Goal: Transaction & Acquisition: Purchase product/service

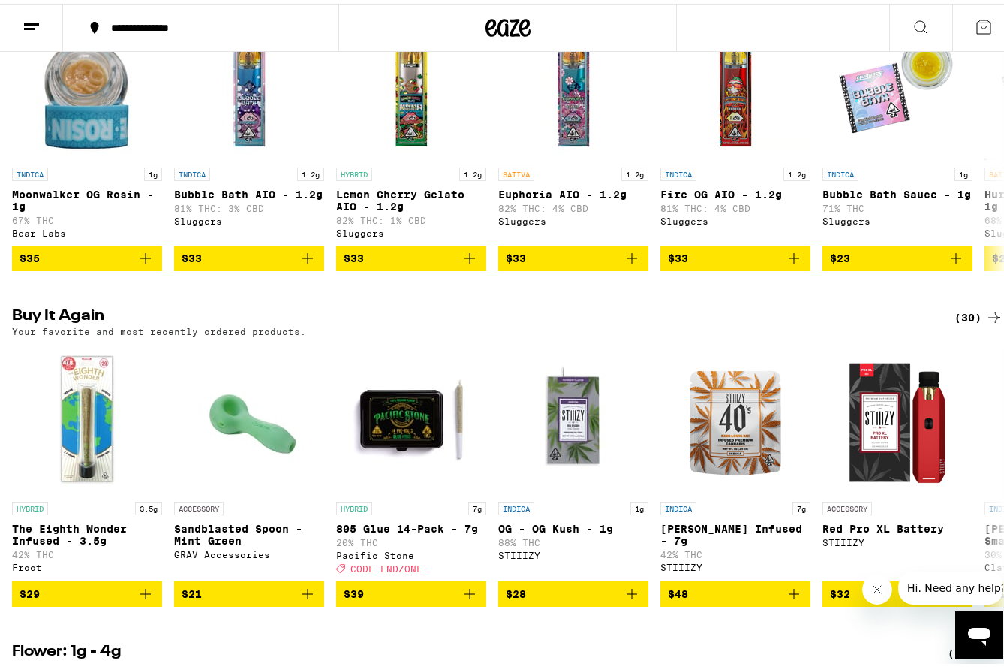
scroll to position [1051, 0]
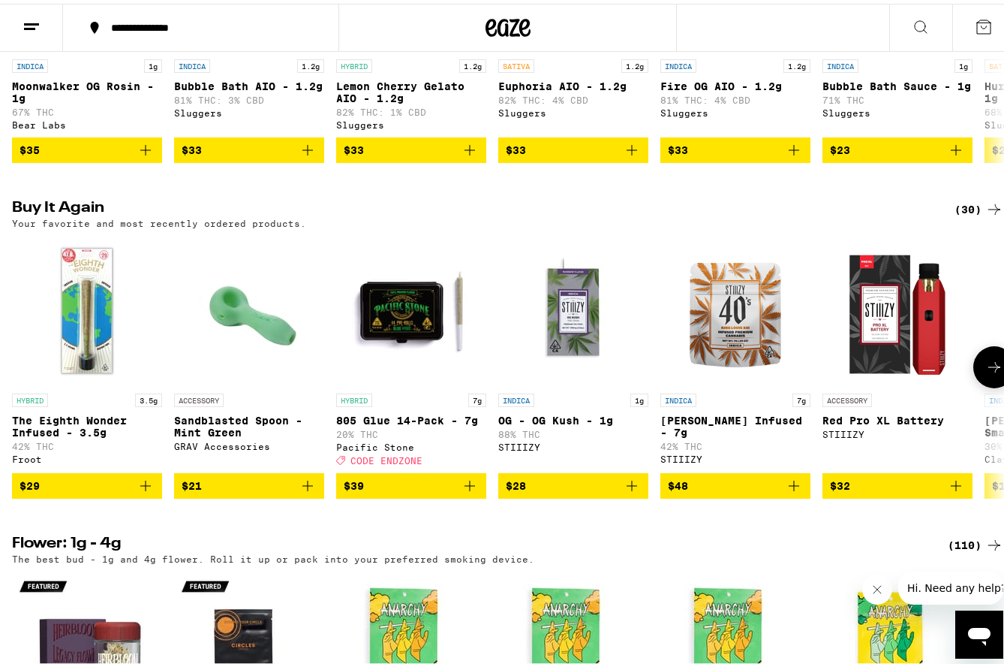
click at [989, 372] on icon at bounding box center [995, 363] width 18 height 18
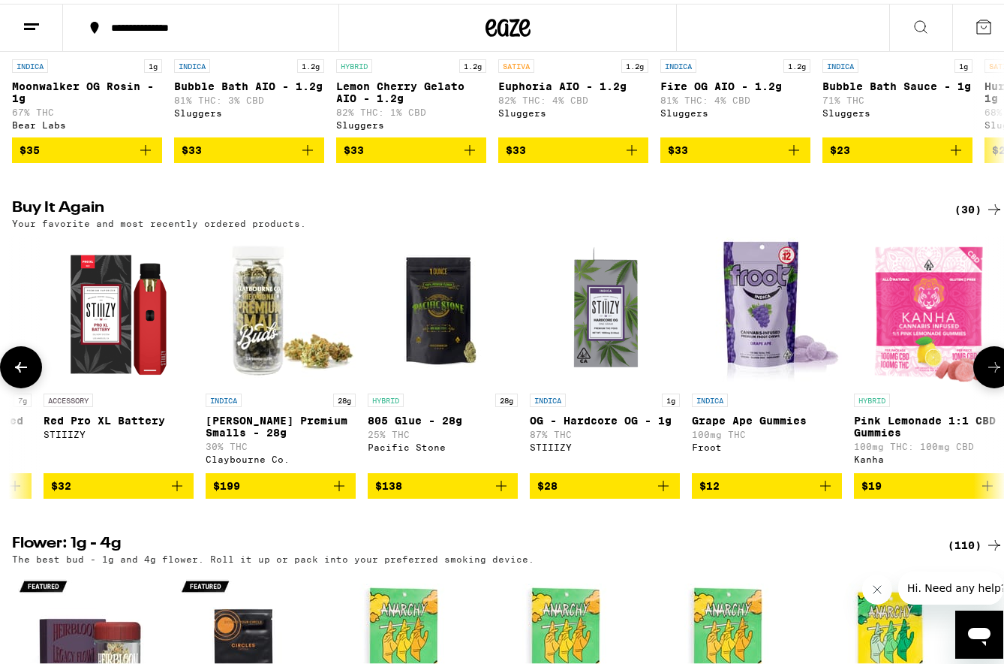
scroll to position [0, 817]
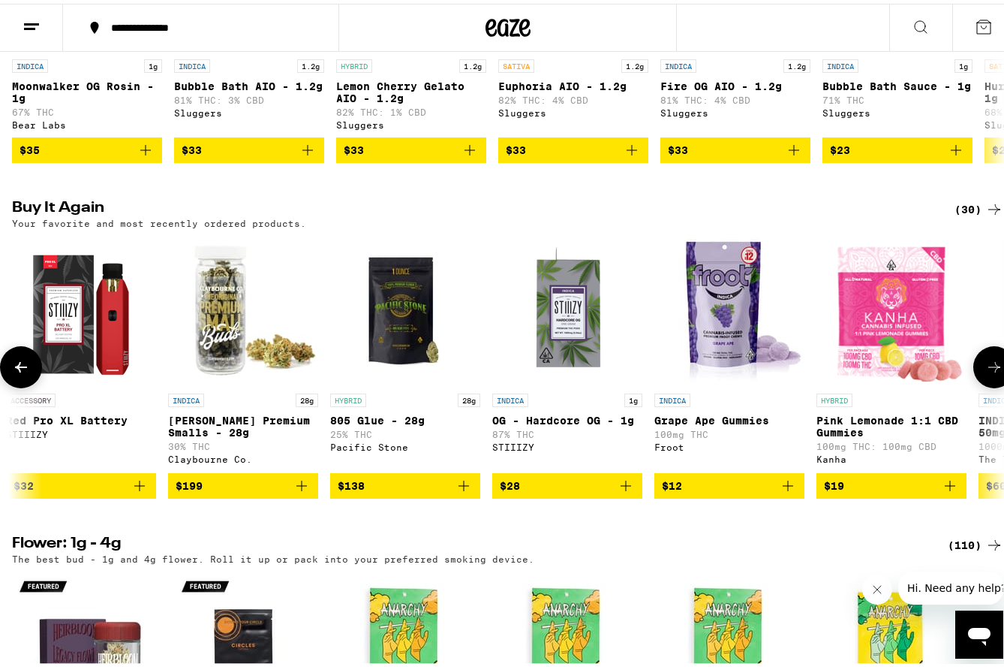
click at [989, 372] on icon at bounding box center [995, 363] width 18 height 18
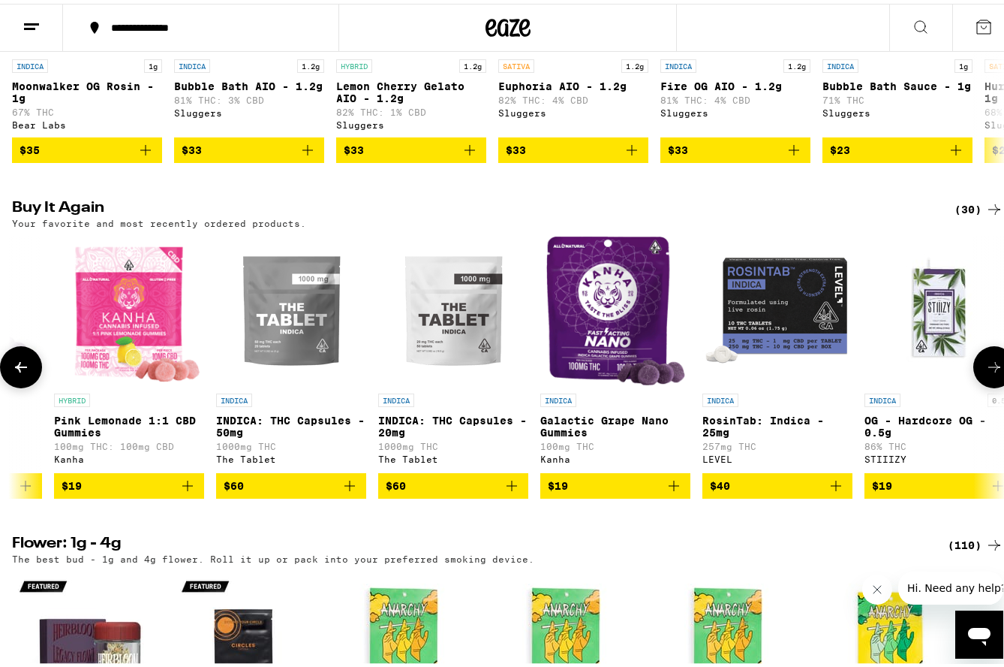
scroll to position [0, 1634]
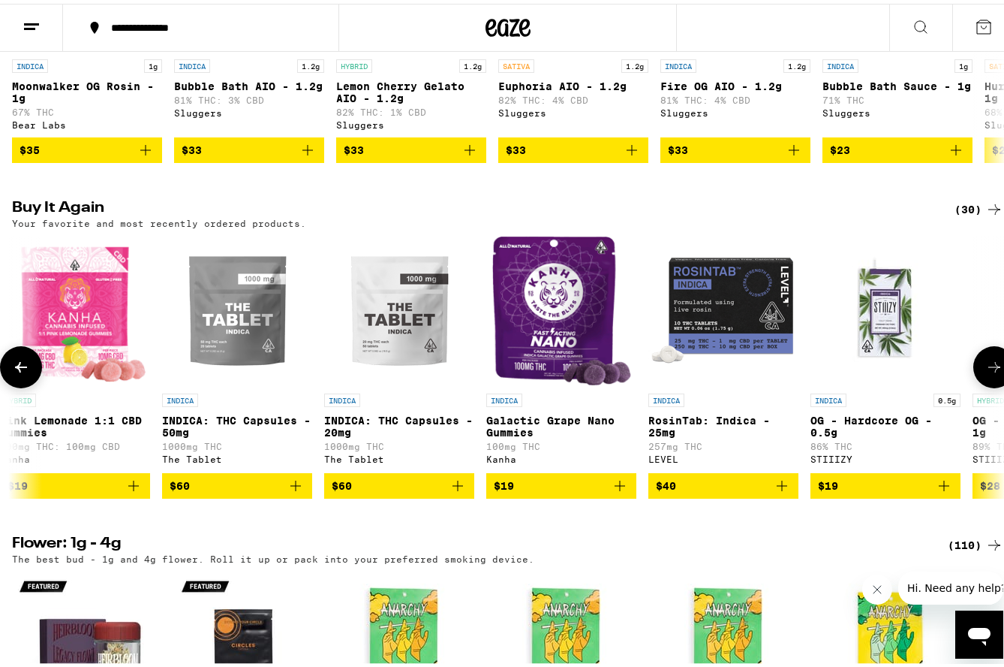
click at [26, 369] on icon at bounding box center [21, 363] width 12 height 11
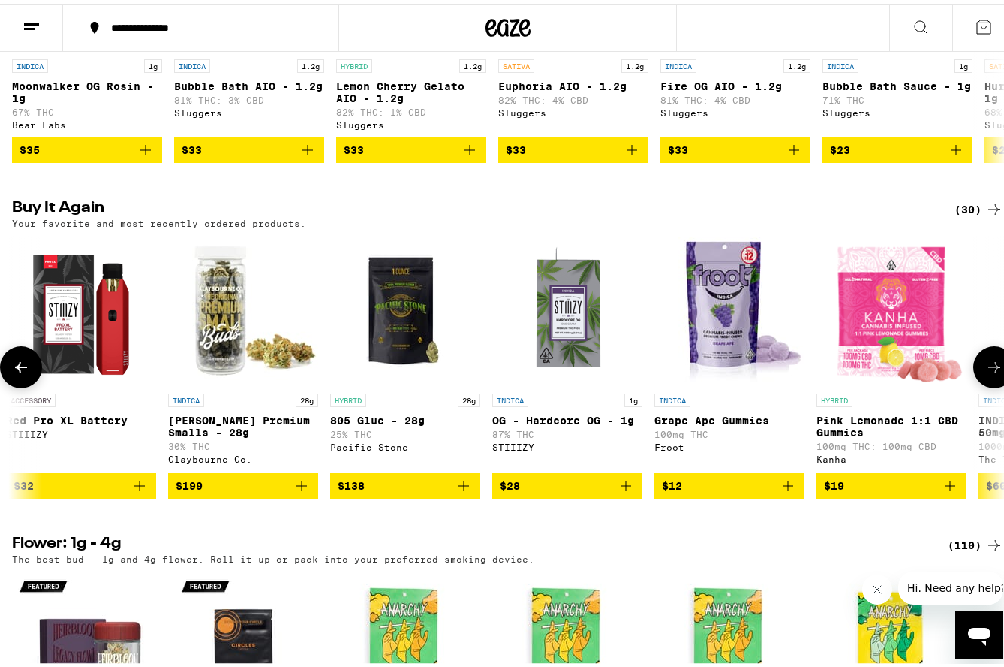
click at [26, 369] on icon at bounding box center [21, 363] width 12 height 11
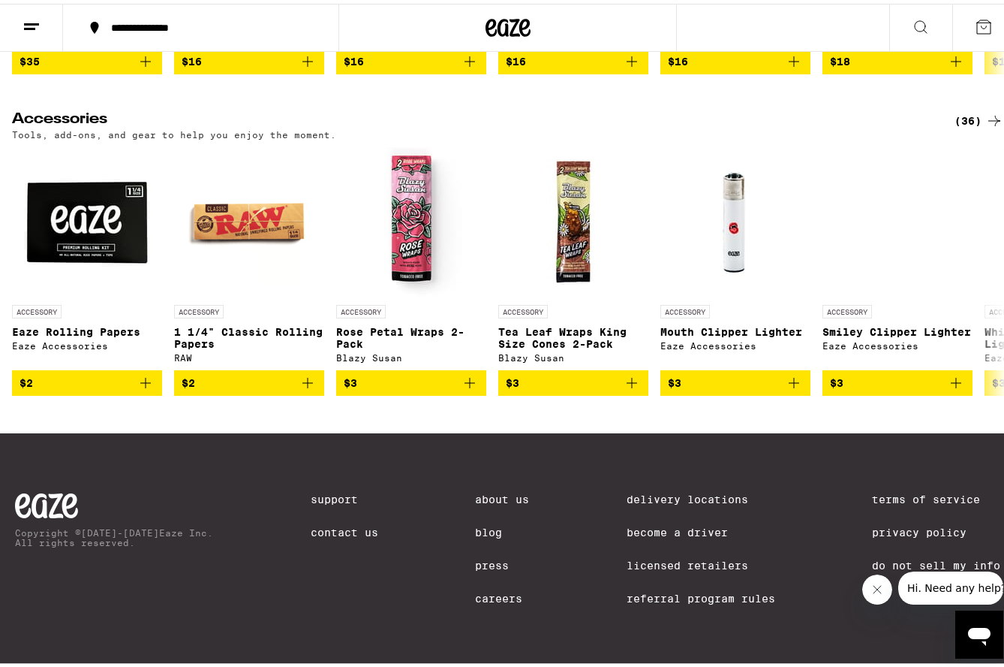
scroll to position [6531, 0]
click at [986, 276] on icon at bounding box center [995, 267] width 18 height 18
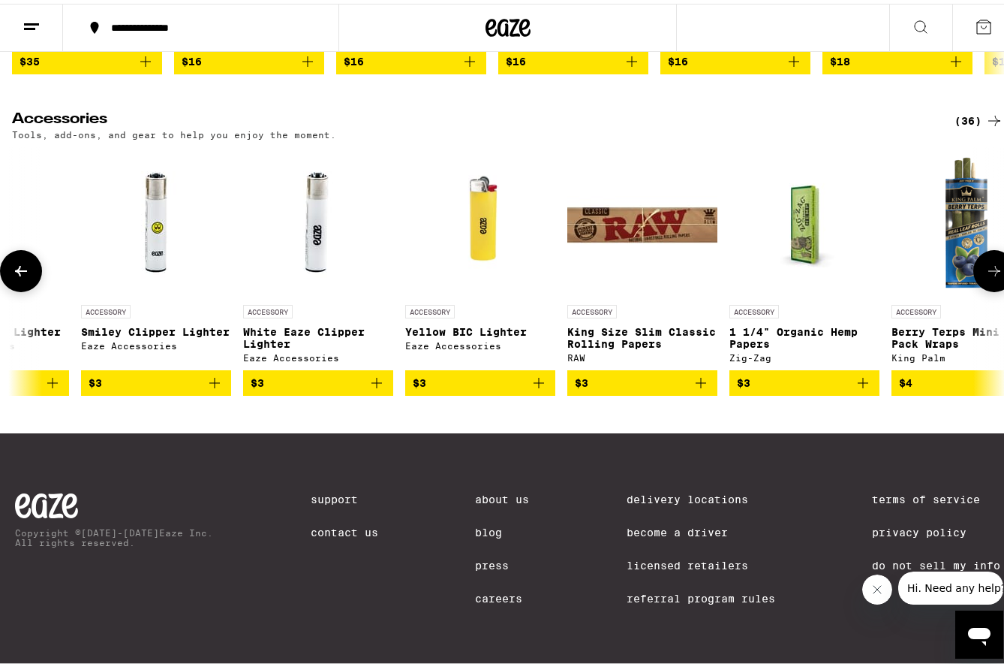
scroll to position [0, 817]
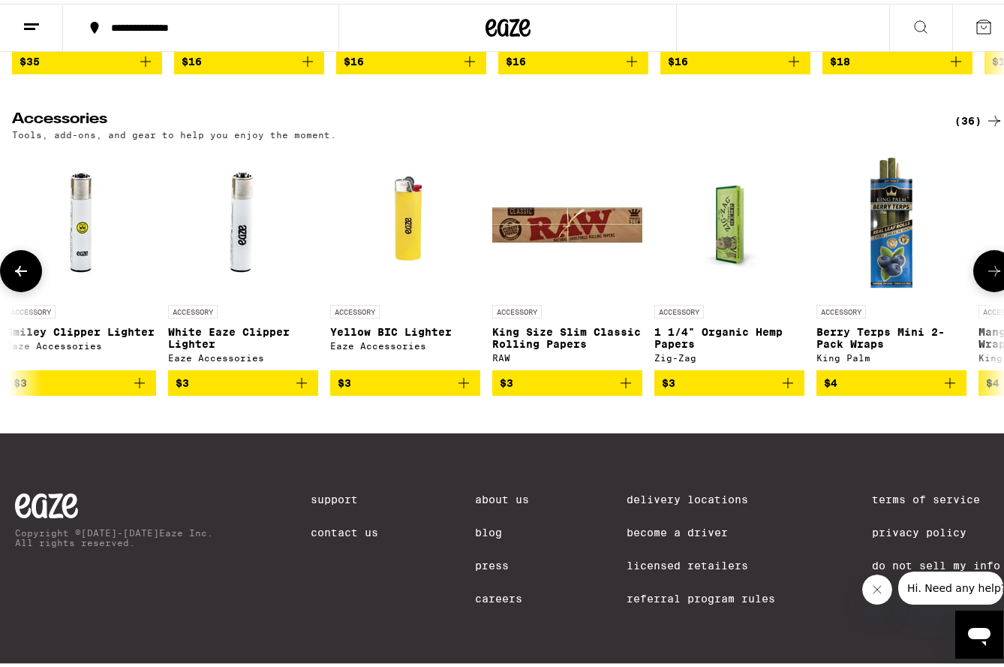
click at [986, 276] on icon at bounding box center [995, 267] width 18 height 18
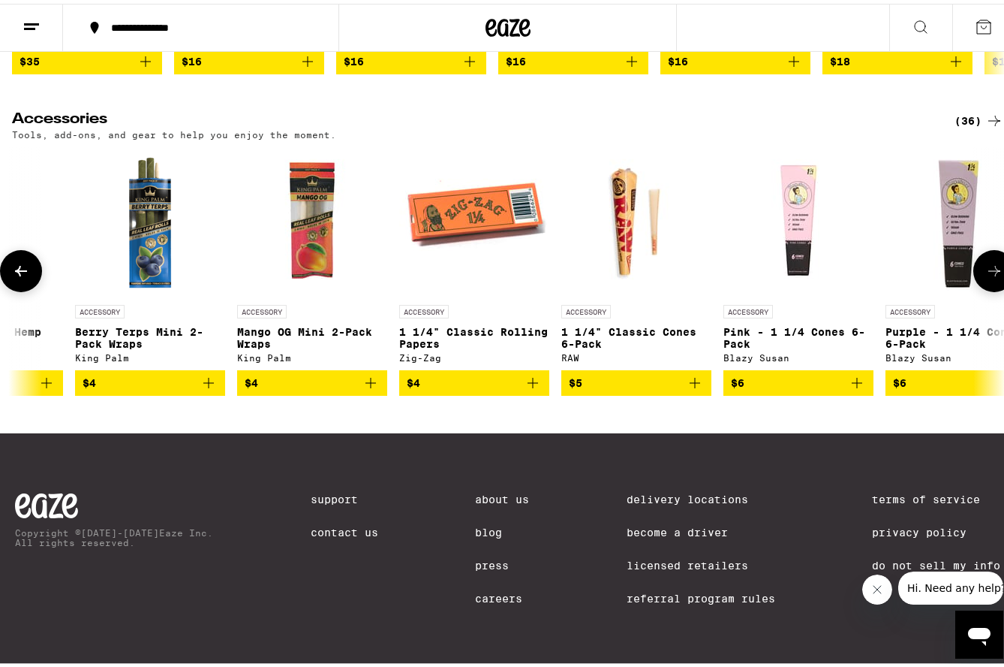
scroll to position [0, 1634]
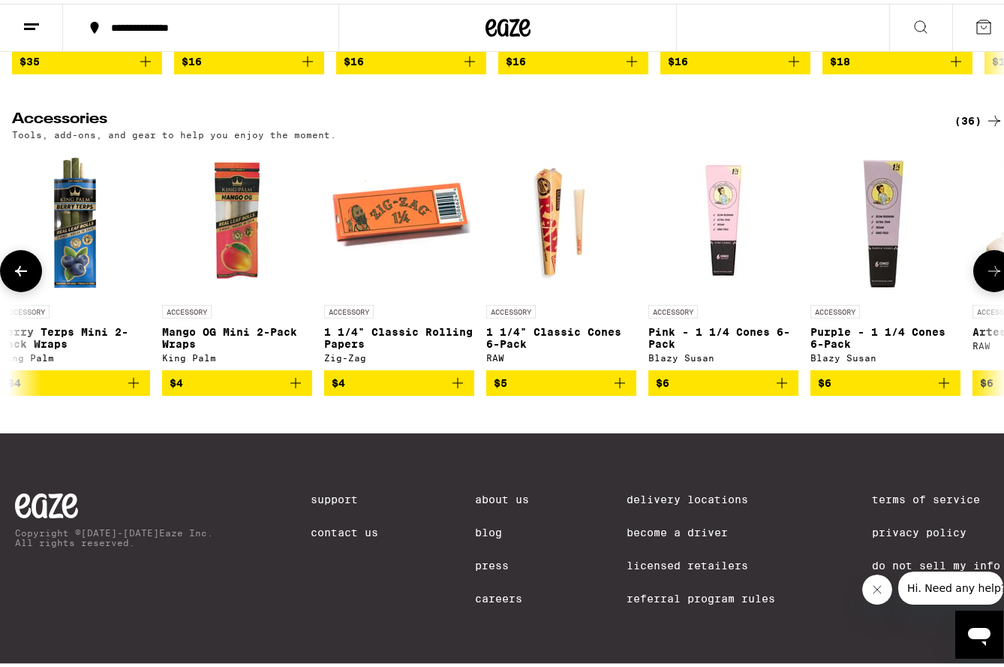
click at [986, 276] on icon at bounding box center [995, 267] width 18 height 18
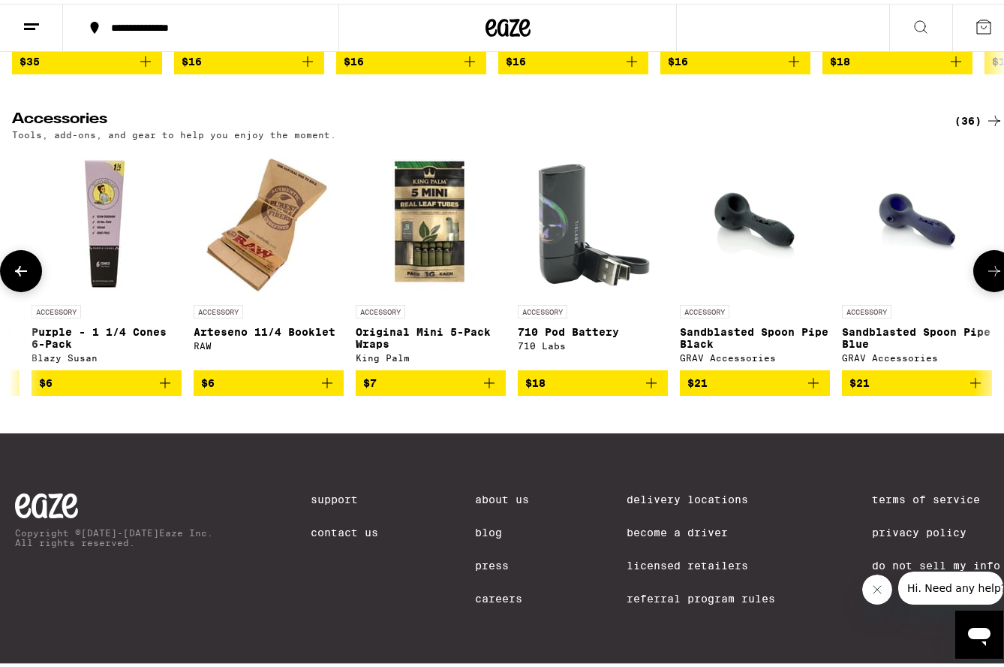
scroll to position [0, 2450]
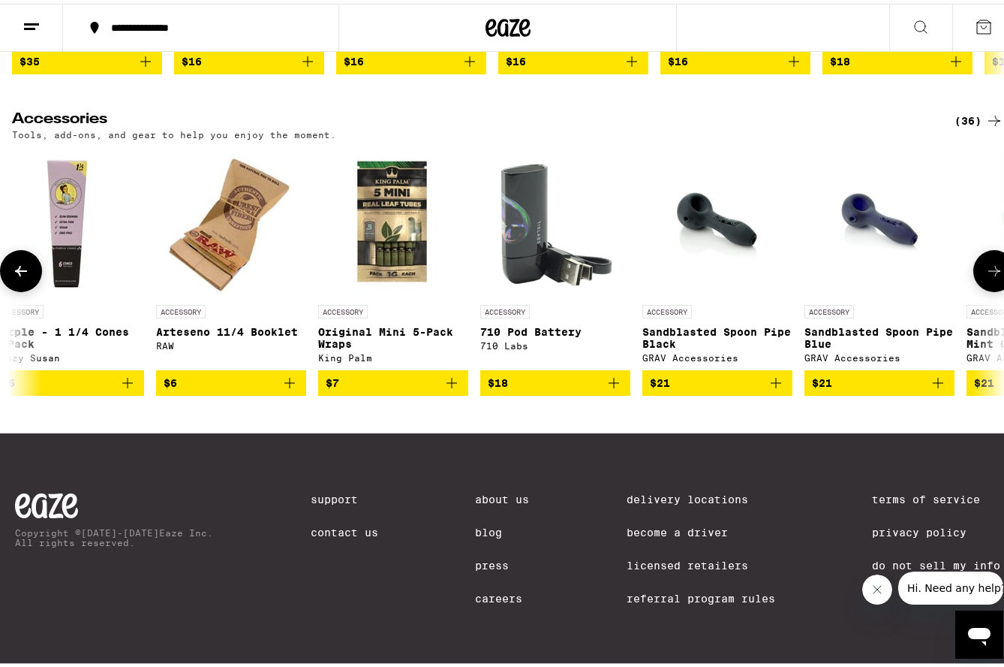
click at [986, 276] on icon at bounding box center [995, 267] width 18 height 18
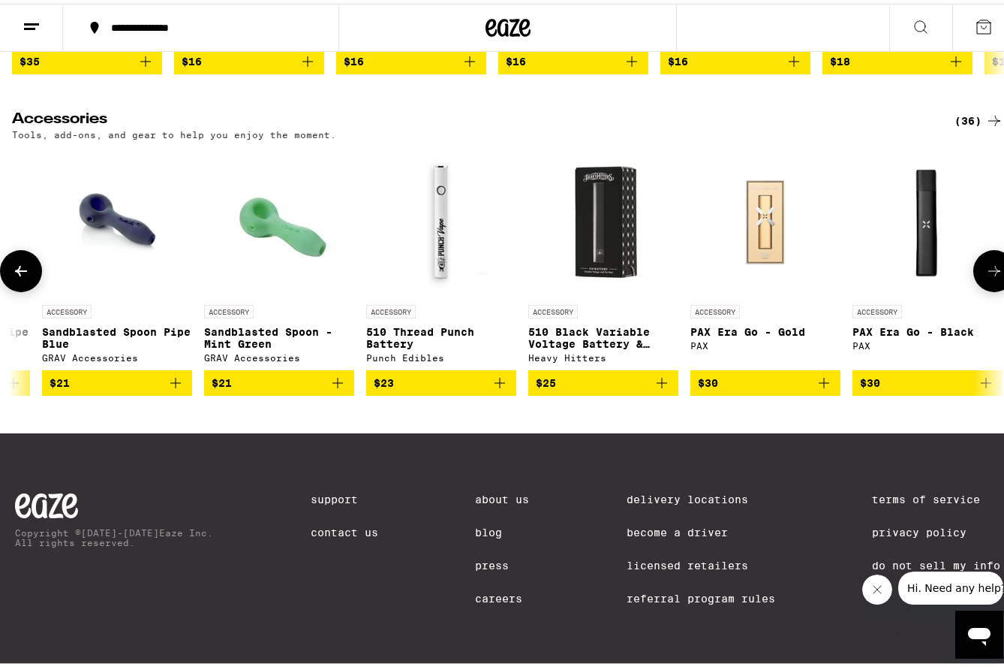
scroll to position [0, 3267]
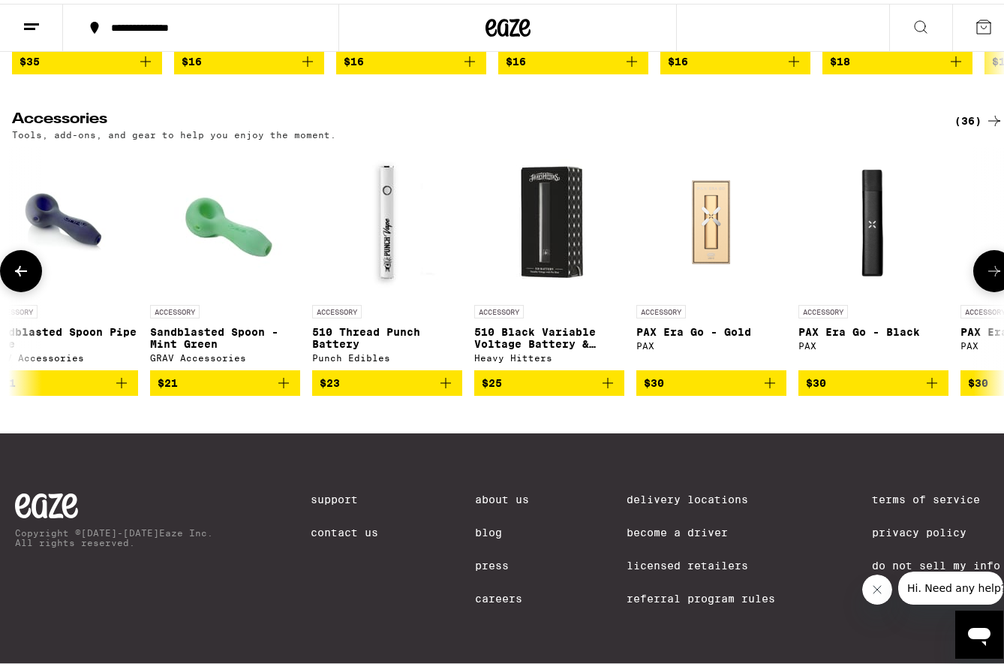
click at [986, 276] on icon at bounding box center [995, 267] width 18 height 18
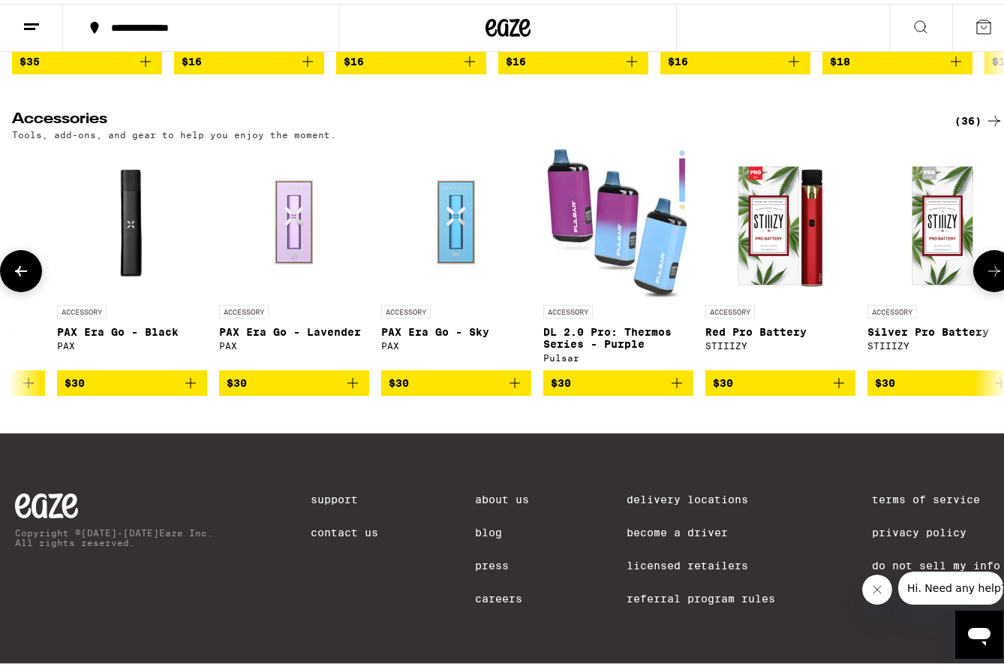
scroll to position [0, 4084]
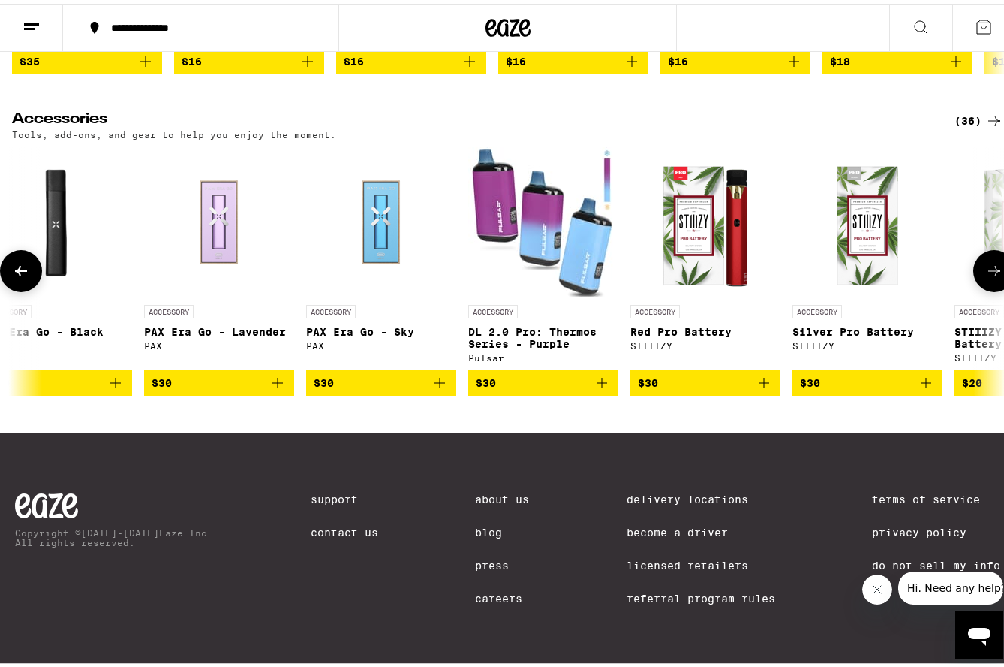
click at [986, 276] on icon at bounding box center [995, 267] width 18 height 18
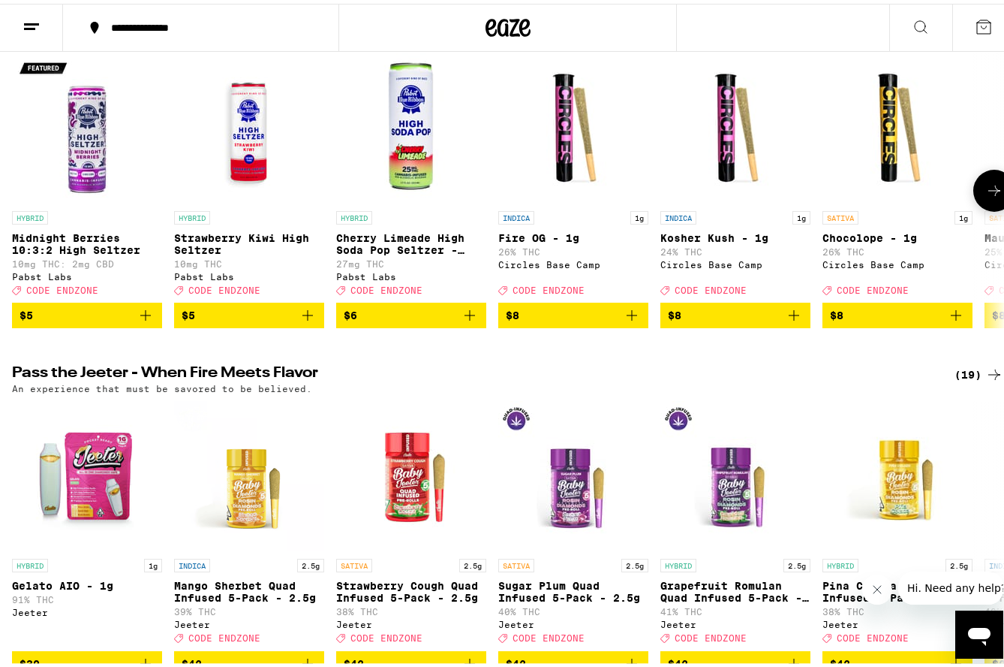
scroll to position [0, 0]
